Goal: Task Accomplishment & Management: Use online tool/utility

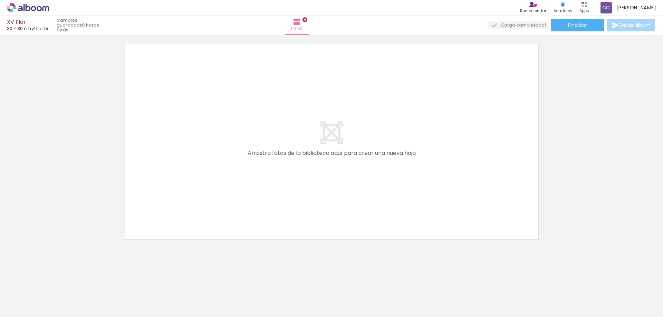
scroll to position [0, 1445]
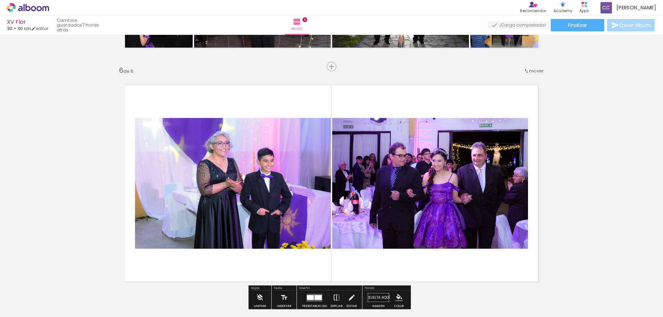
scroll to position [1184, 0]
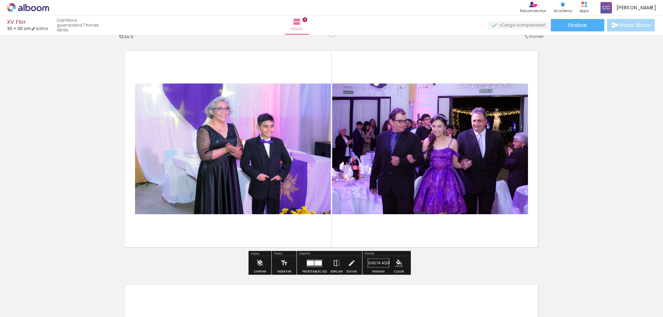
click at [31, 309] on paper-button "Añadir Fotos" at bounding box center [17, 307] width 26 height 11
click at [0, 0] on input "file" at bounding box center [0, 0] width 0 height 0
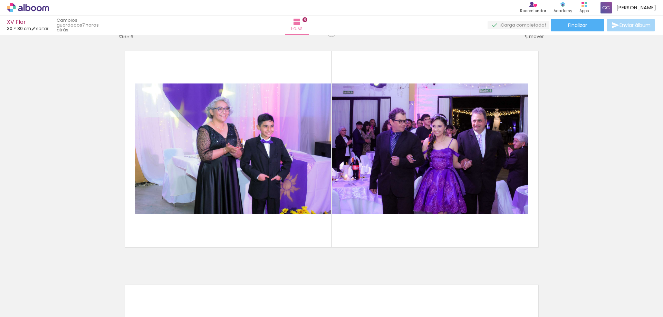
click at [23, 305] on span "Añadir Fotos" at bounding box center [20, 308] width 13 height 8
click at [0, 0] on input "file" at bounding box center [0, 0] width 0 height 0
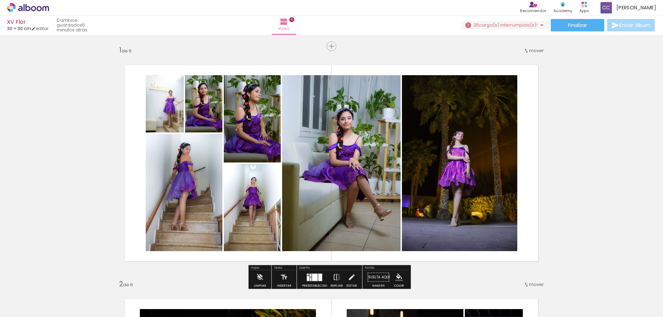
scroll to position [69, 0]
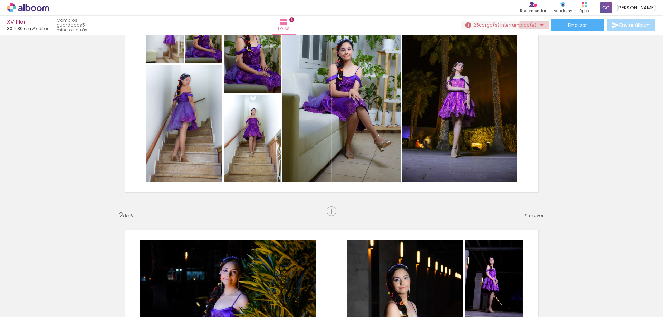
click at [538, 26] on iron-icon at bounding box center [541, 25] width 8 height 8
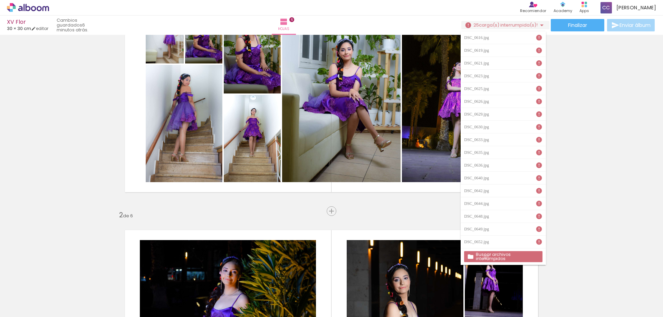
click at [0, 0] on slot "Buscar archivos interrumpidos" at bounding box center [0, 0] width 0 height 0
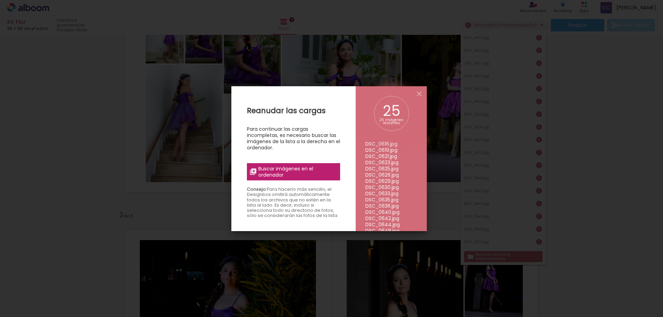
click at [300, 171] on span "Buscar imágenes en el ordenador" at bounding box center [296, 172] width 77 height 12
click at [0, 0] on input "file" at bounding box center [0, 0] width 0 height 0
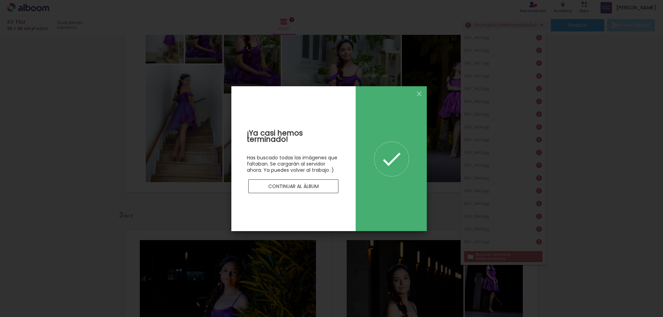
click at [318, 182] on paper-button "Continuar al álbum" at bounding box center [293, 186] width 90 height 14
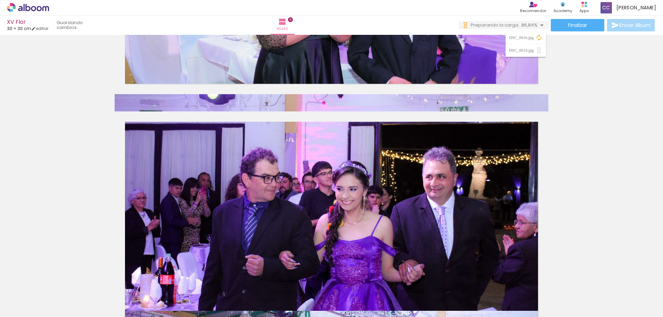
scroll to position [1382, 0]
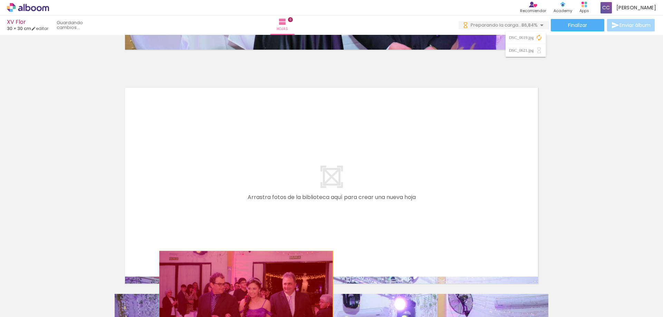
drag, startPoint x: 371, startPoint y: 146, endPoint x: 247, endPoint y: 298, distance: 196.5
click at [243, 295] on quentale-workspace at bounding box center [331, 158] width 663 height 317
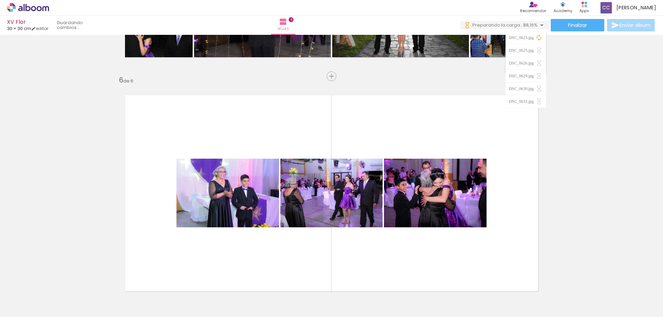
scroll to position [0, 1827]
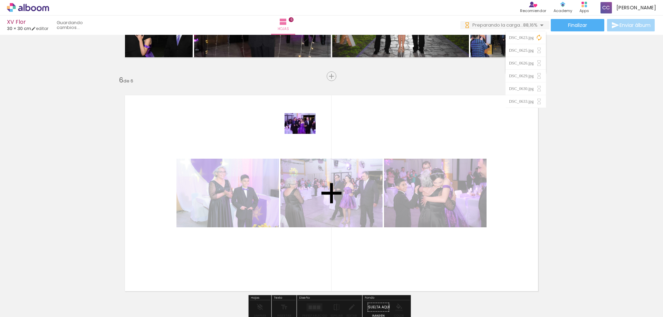
drag, startPoint x: 255, startPoint y: 299, endPoint x: 305, endPoint y: 134, distance: 172.5
click at [305, 134] on quentale-workspace at bounding box center [331, 158] width 663 height 317
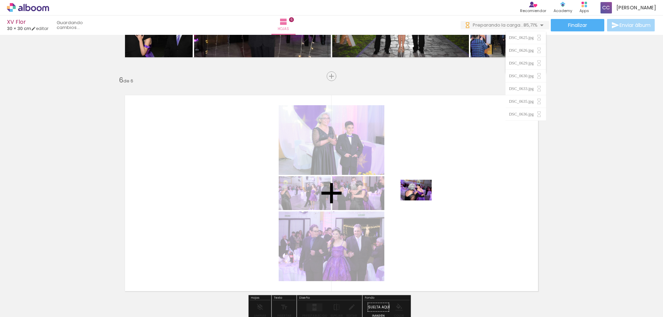
drag, startPoint x: 375, startPoint y: 298, endPoint x: 421, endPoint y: 201, distance: 108.2
click at [421, 201] on quentale-workspace at bounding box center [331, 158] width 663 height 317
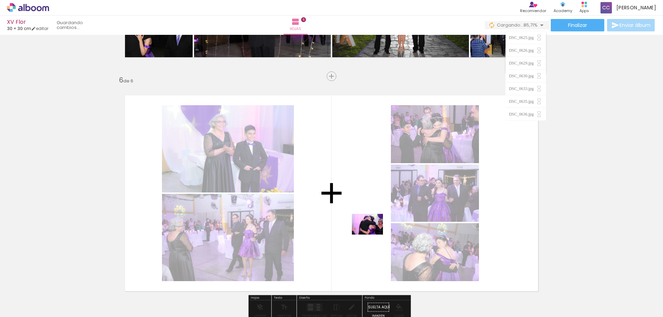
drag, startPoint x: 369, startPoint y: 233, endPoint x: 372, endPoint y: 235, distance: 3.7
click at [372, 235] on quentale-workspace at bounding box center [331, 158] width 663 height 317
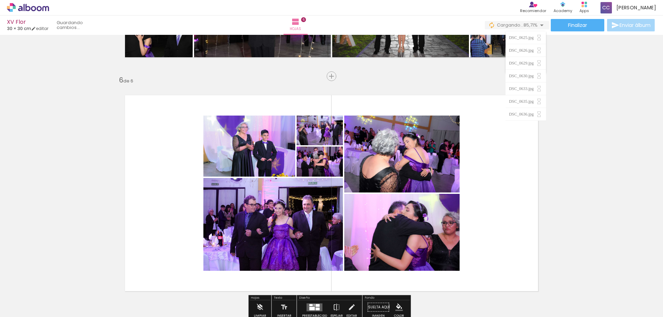
drag, startPoint x: 451, startPoint y: 296, endPoint x: 488, endPoint y: 239, distance: 67.8
click at [498, 234] on quentale-workspace at bounding box center [331, 158] width 663 height 317
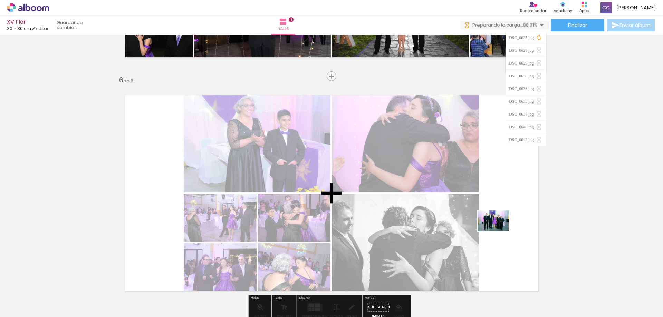
drag, startPoint x: 490, startPoint y: 299, endPoint x: 498, endPoint y: 231, distance: 68.5
click at [498, 231] on quentale-workspace at bounding box center [331, 158] width 663 height 317
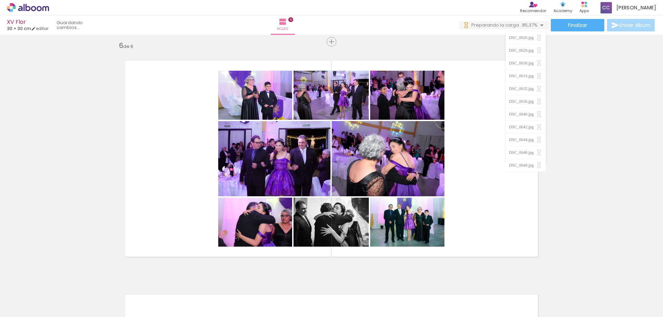
scroll to position [0, 2058]
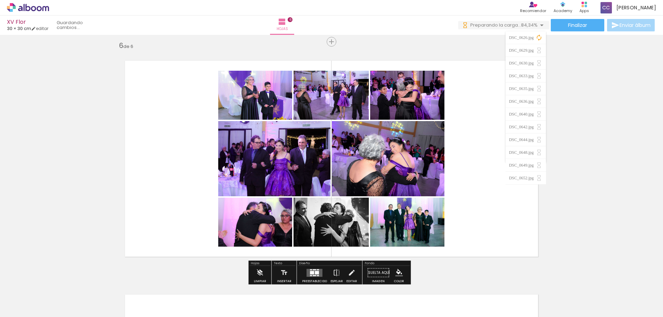
click at [312, 270] on quentale-layouter at bounding box center [315, 273] width 16 height 8
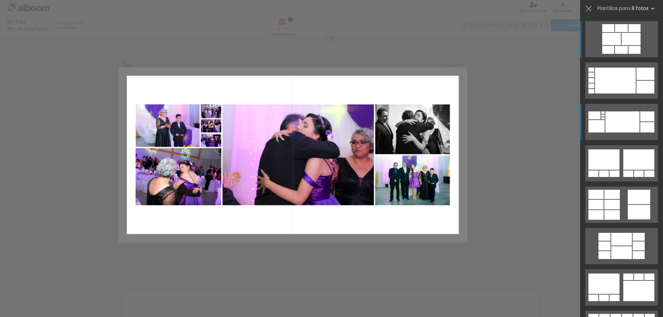
scroll to position [1179, 0]
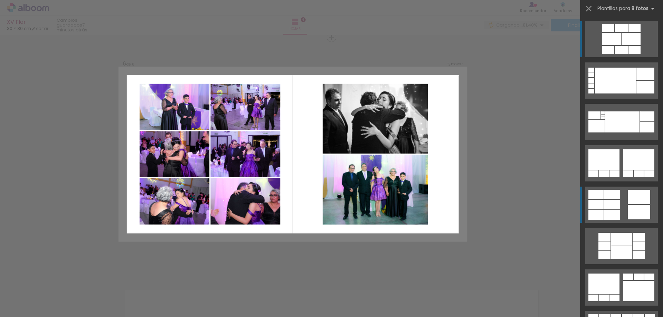
click at [604, 208] on div at bounding box center [612, 205] width 16 height 10
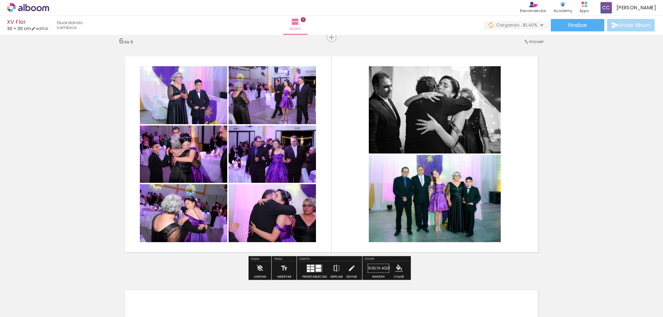
click at [333, 266] on iron-icon at bounding box center [337, 269] width 8 height 14
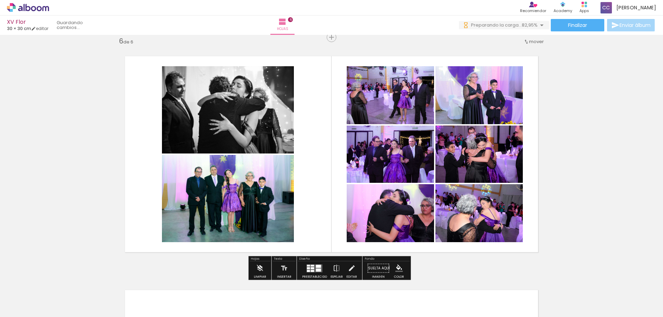
click at [320, 268] on quentale-layouter at bounding box center [315, 268] width 16 height 8
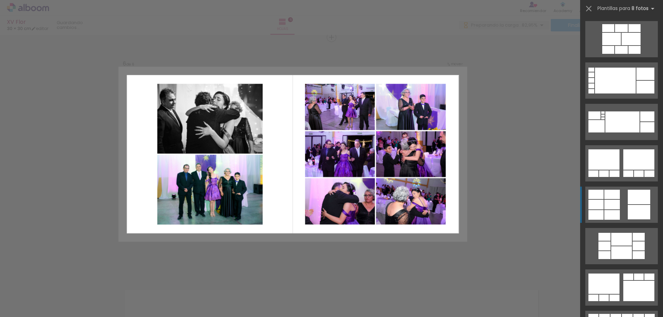
scroll to position [166, 0]
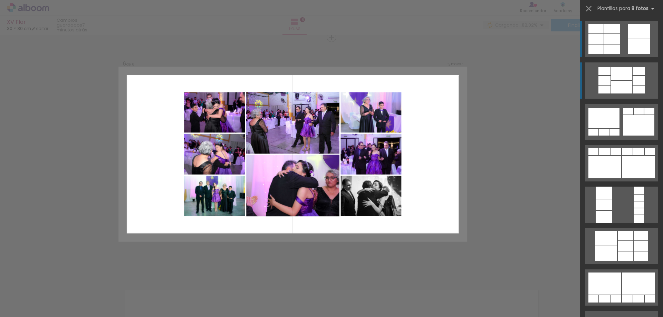
click at [632, 90] on div at bounding box center [638, 90] width 12 height 8
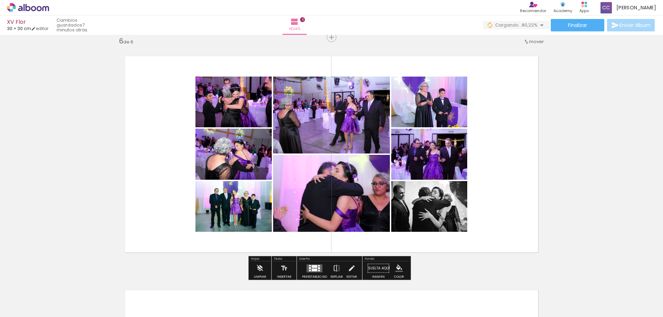
click at [313, 266] on div at bounding box center [315, 266] width 6 height 3
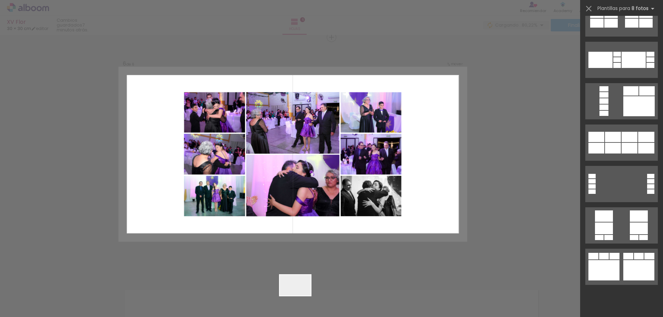
scroll to position [207, 0]
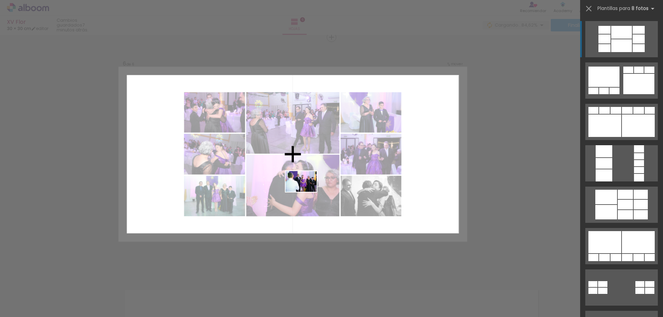
drag, startPoint x: 300, startPoint y: 299, endPoint x: 306, endPoint y: 192, distance: 107.9
click at [306, 192] on quentale-workspace at bounding box center [331, 158] width 663 height 317
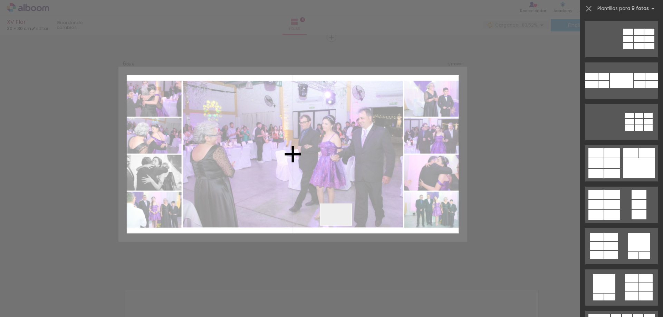
scroll to position [0, 0]
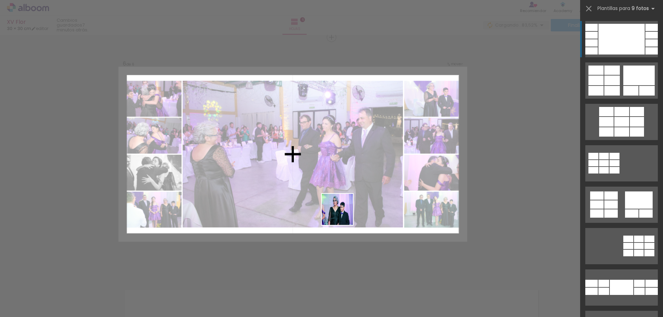
drag, startPoint x: 339, startPoint y: 298, endPoint x: 343, endPoint y: 212, distance: 86.7
click at [343, 212] on quentale-workspace at bounding box center [331, 158] width 663 height 317
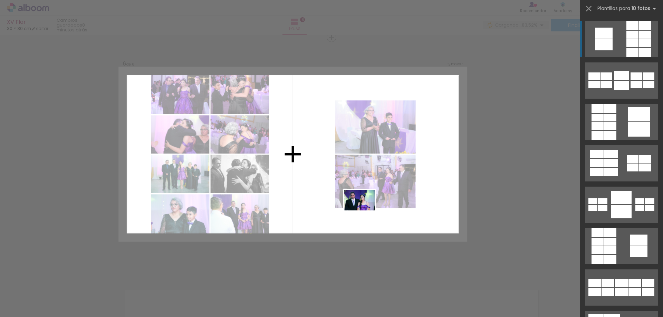
drag, startPoint x: 365, startPoint y: 226, endPoint x: 365, endPoint y: 210, distance: 15.5
click at [365, 210] on quentale-workspace at bounding box center [331, 158] width 663 height 317
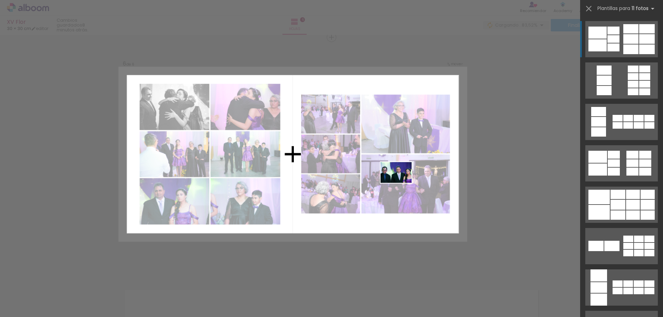
drag, startPoint x: 409, startPoint y: 297, endPoint x: 401, endPoint y: 181, distance: 116.9
click at [401, 181] on quentale-workspace at bounding box center [331, 158] width 663 height 317
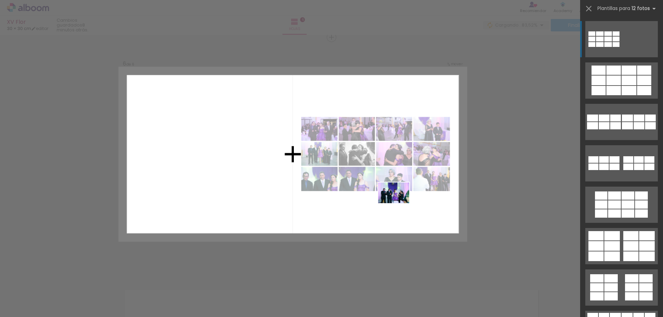
drag, startPoint x: 449, startPoint y: 299, endPoint x: 399, endPoint y: 203, distance: 107.9
click at [399, 203] on quentale-workspace at bounding box center [331, 158] width 663 height 317
